Goal: Navigation & Orientation: Find specific page/section

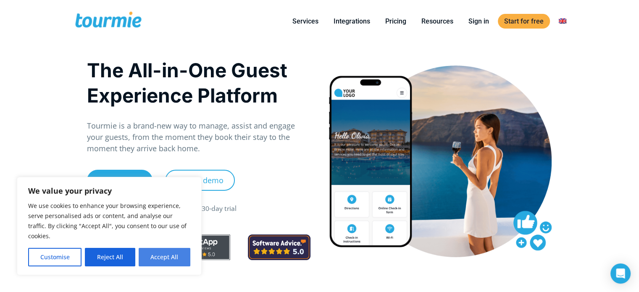
click at [162, 261] on button "Accept All" at bounding box center [165, 257] width 52 height 18
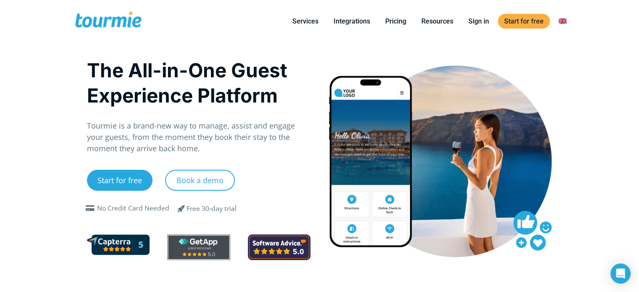
checkbox input "true"
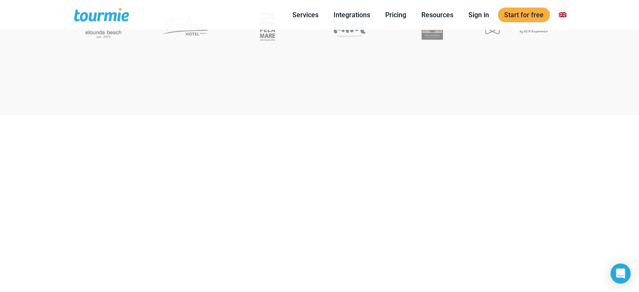
scroll to position [311, 0]
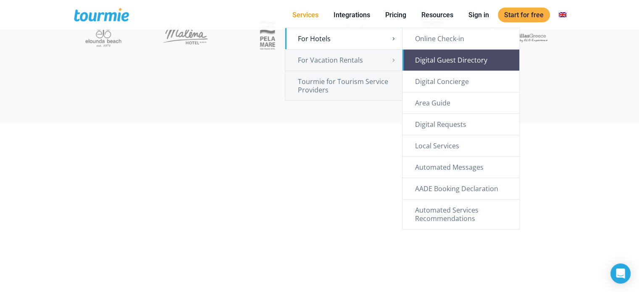
click at [444, 62] on link "Digital Guest Directory" at bounding box center [460, 60] width 117 height 21
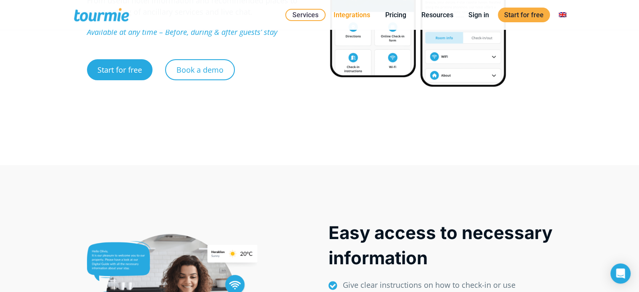
scroll to position [175, 0]
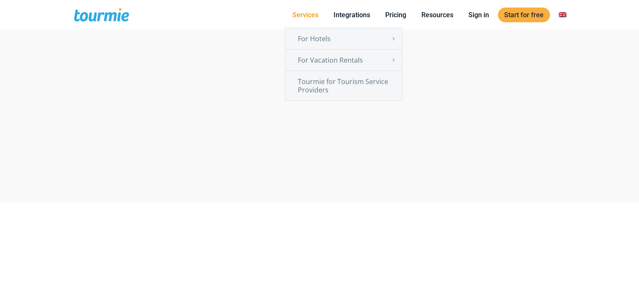
scroll to position [311, 0]
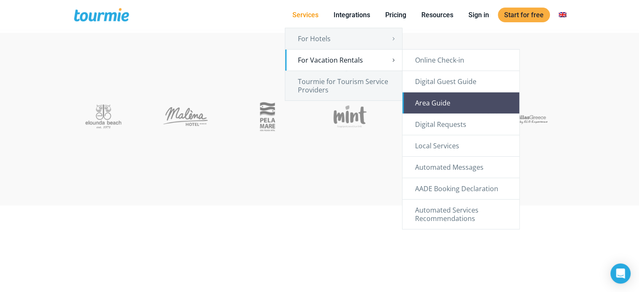
click at [447, 103] on link "Area Guide" at bounding box center [460, 102] width 117 height 21
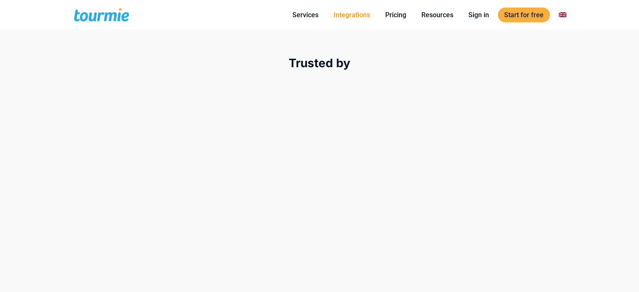
scroll to position [311, 0]
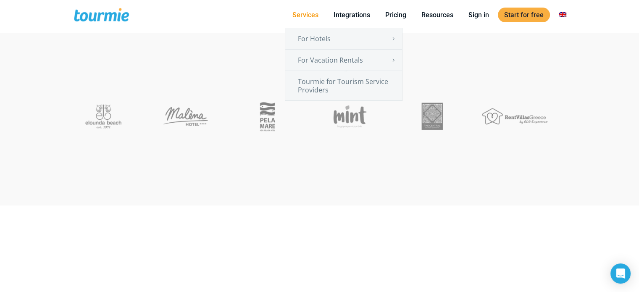
click at [306, 14] on link "Services" at bounding box center [305, 15] width 39 height 11
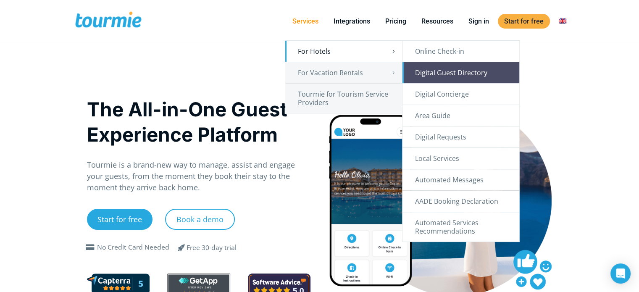
click at [448, 75] on link "Digital Guest Directory" at bounding box center [460, 72] width 117 height 21
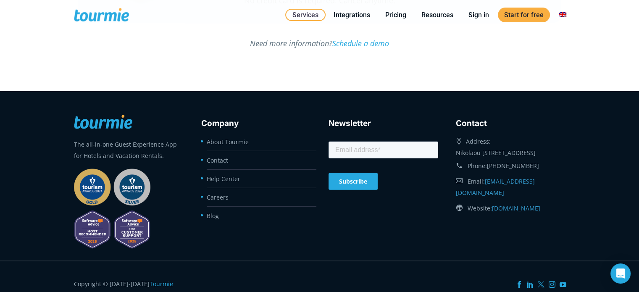
scroll to position [2330, 0]
